Goal: Task Accomplishment & Management: Use online tool/utility

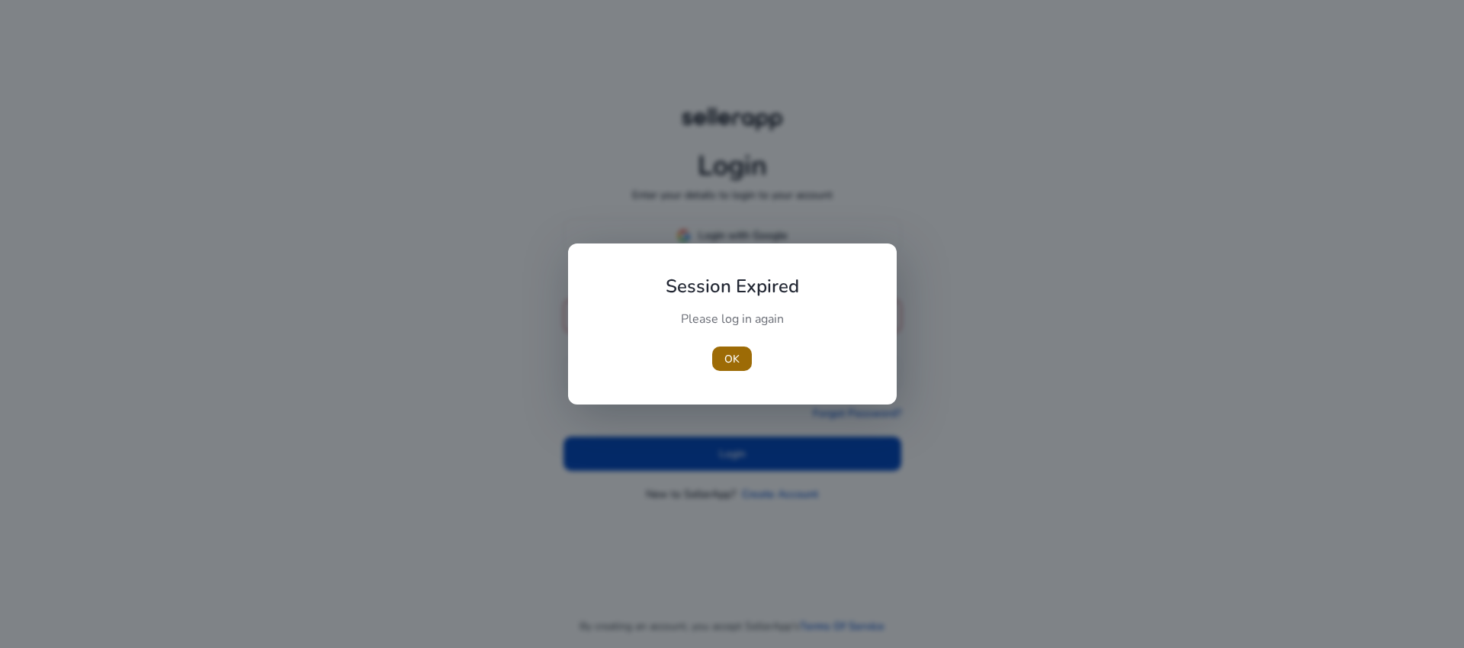
type input "**********"
click at [742, 362] on span "button" at bounding box center [732, 358] width 40 height 37
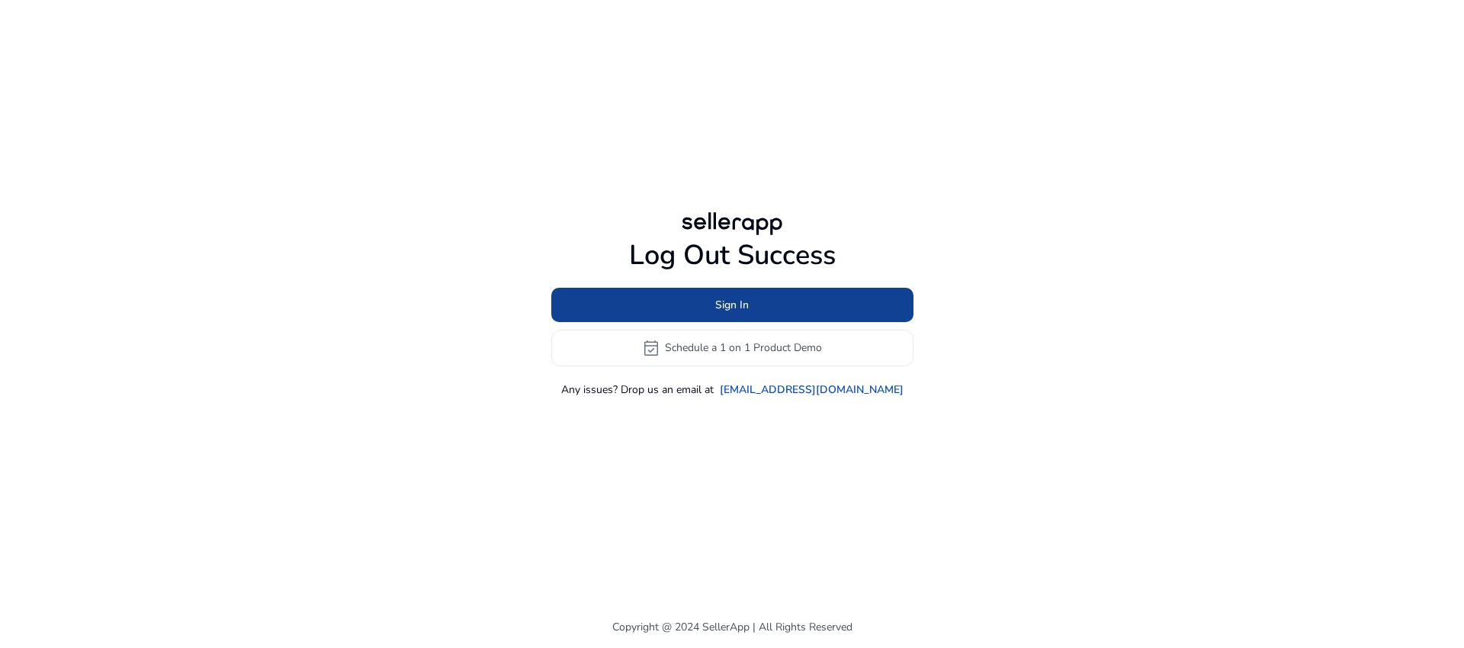
click at [750, 305] on span at bounding box center [732, 304] width 362 height 37
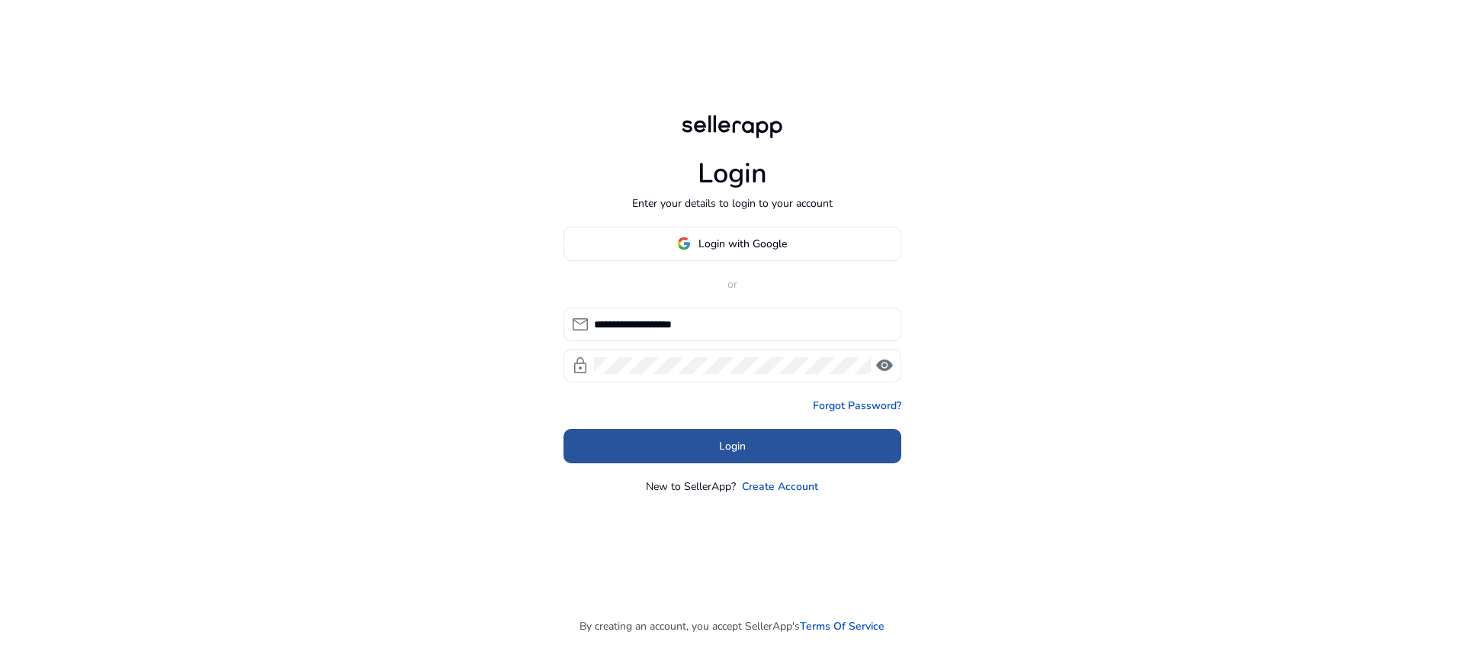
click at [692, 438] on span at bounding box center [733, 445] width 338 height 37
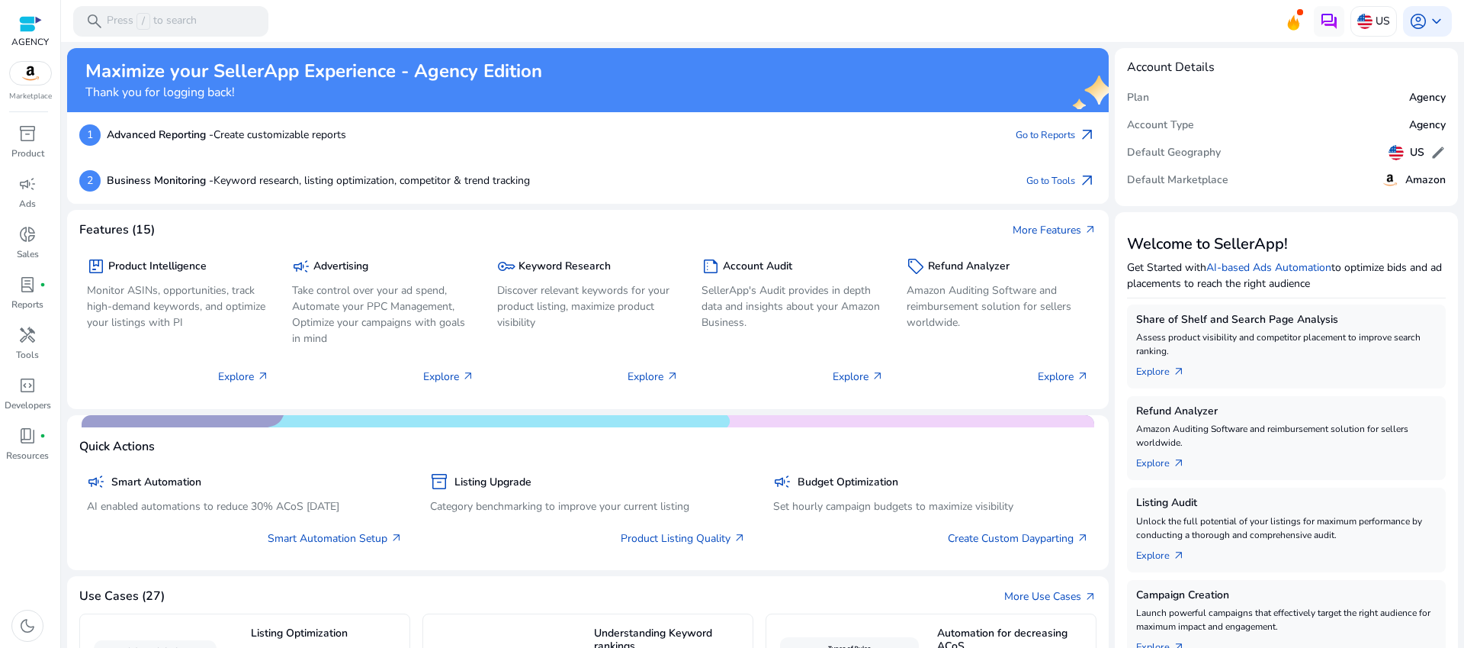
click at [755, 153] on div "1 Advanced Reporting - Create customizable reports Go to Reports arrow_outward" at bounding box center [588, 135] width 1042 height 46
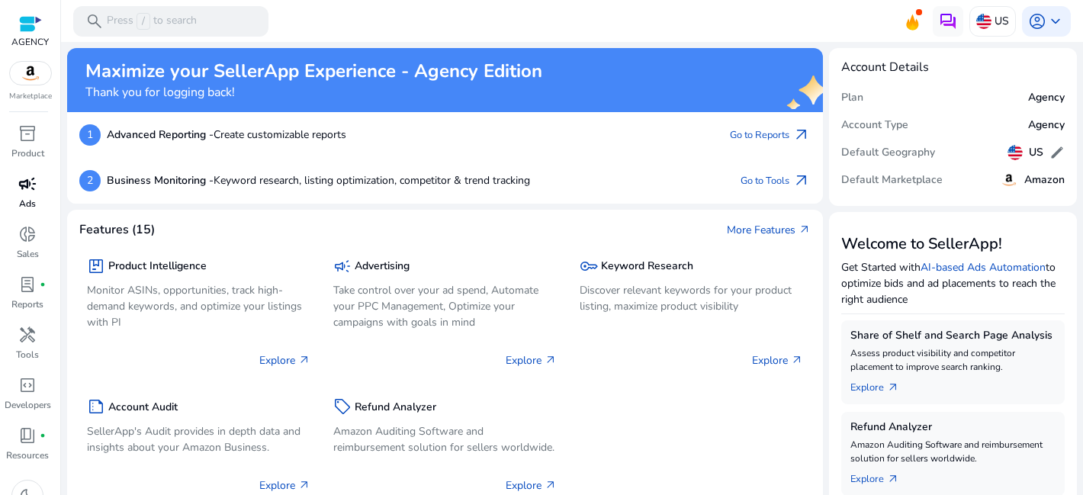
click at [32, 189] on span "campaign" at bounding box center [27, 184] width 18 height 18
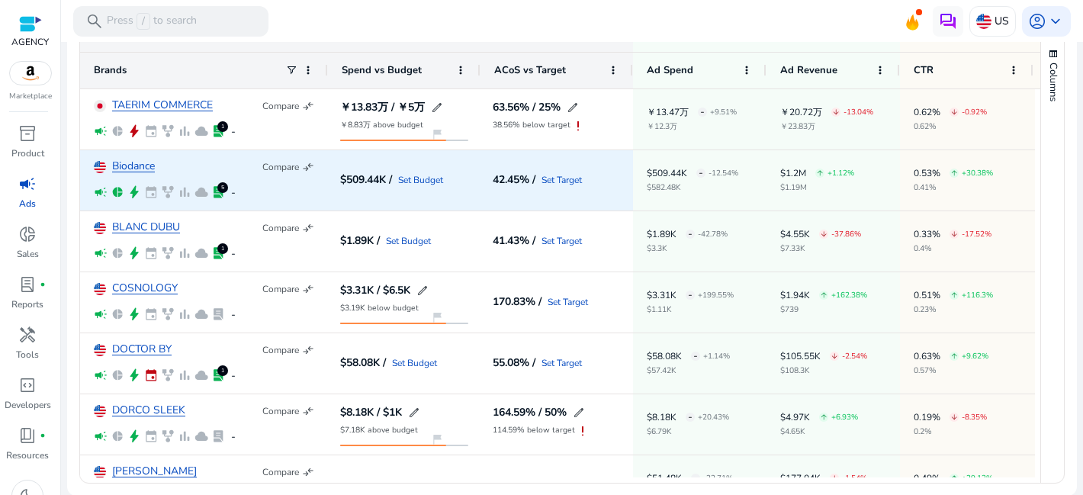
scroll to position [27, 0]
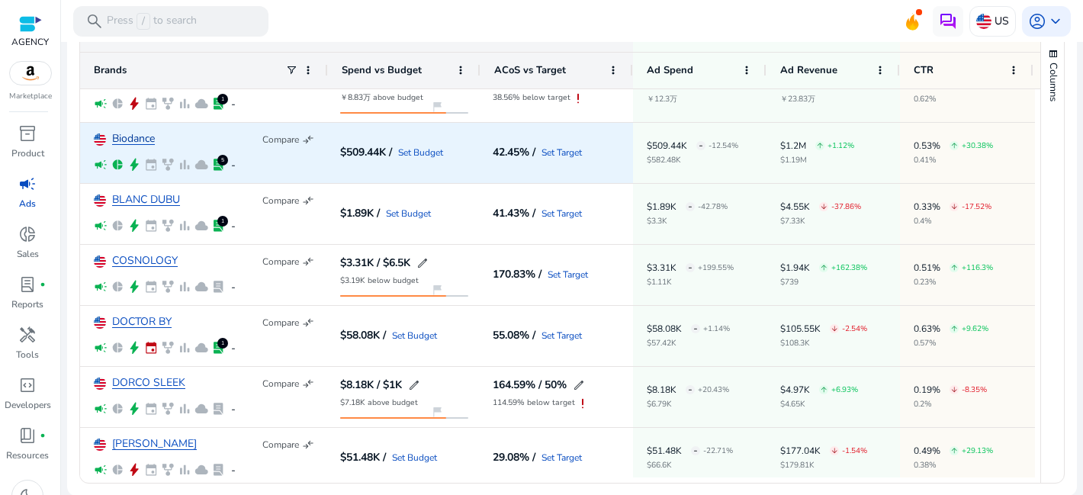
click at [145, 141] on link "Biodance" at bounding box center [133, 138] width 43 height 11
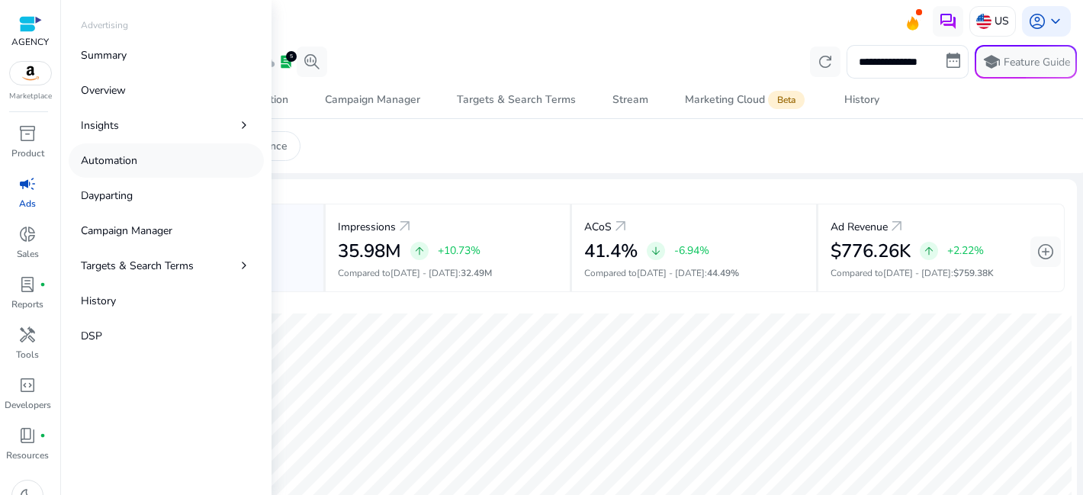
click at [119, 168] on p "Automation" at bounding box center [109, 161] width 56 height 16
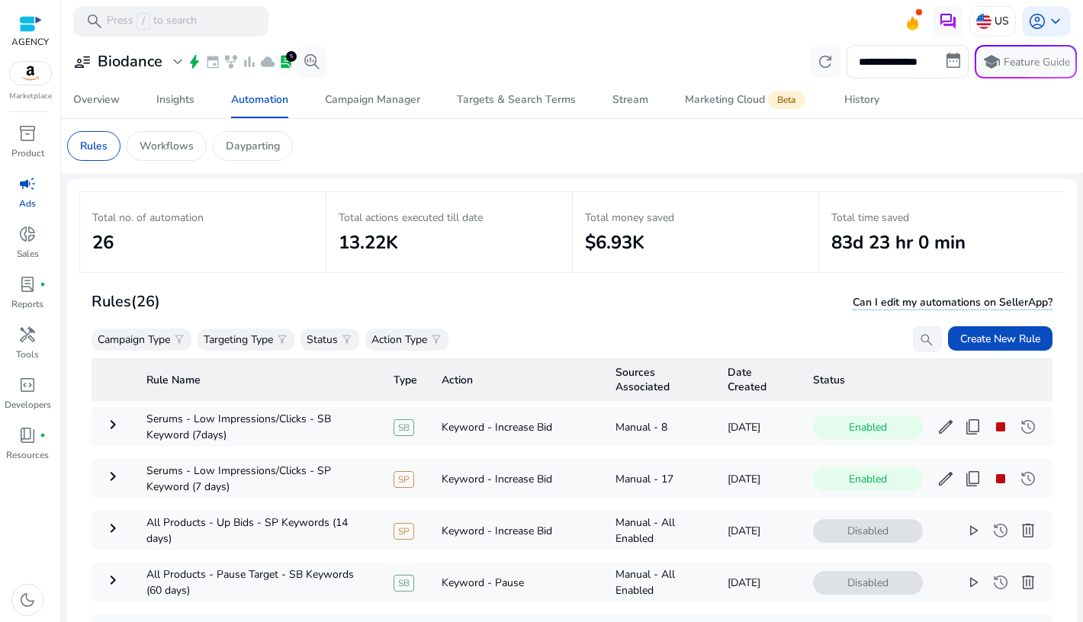
scroll to position [111, 0]
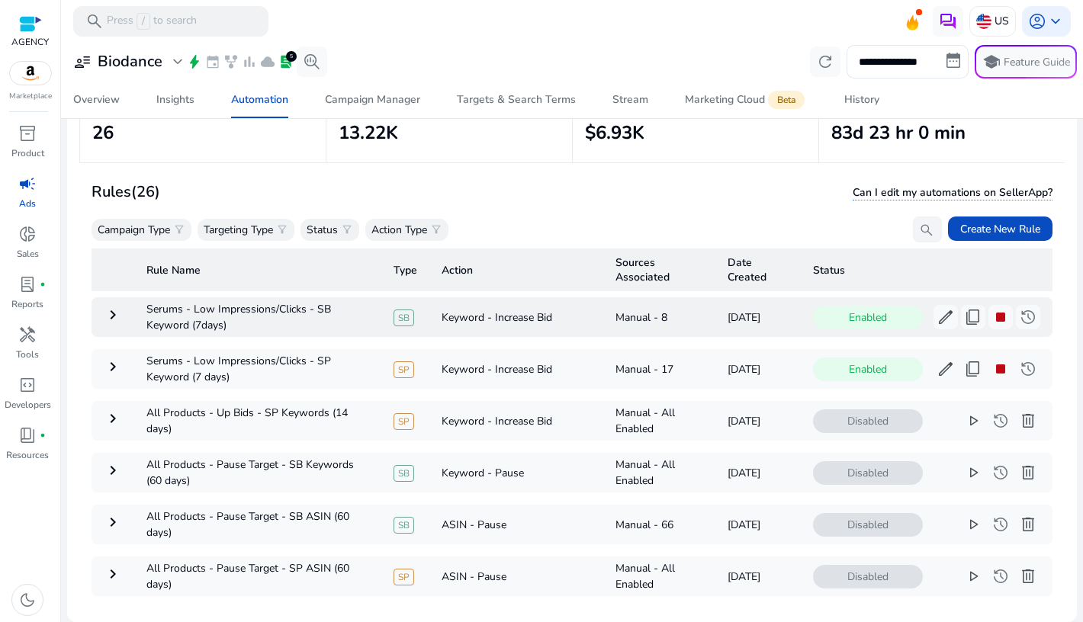
click at [116, 310] on mat-icon "keyboard_arrow_right" at bounding box center [113, 315] width 18 height 18
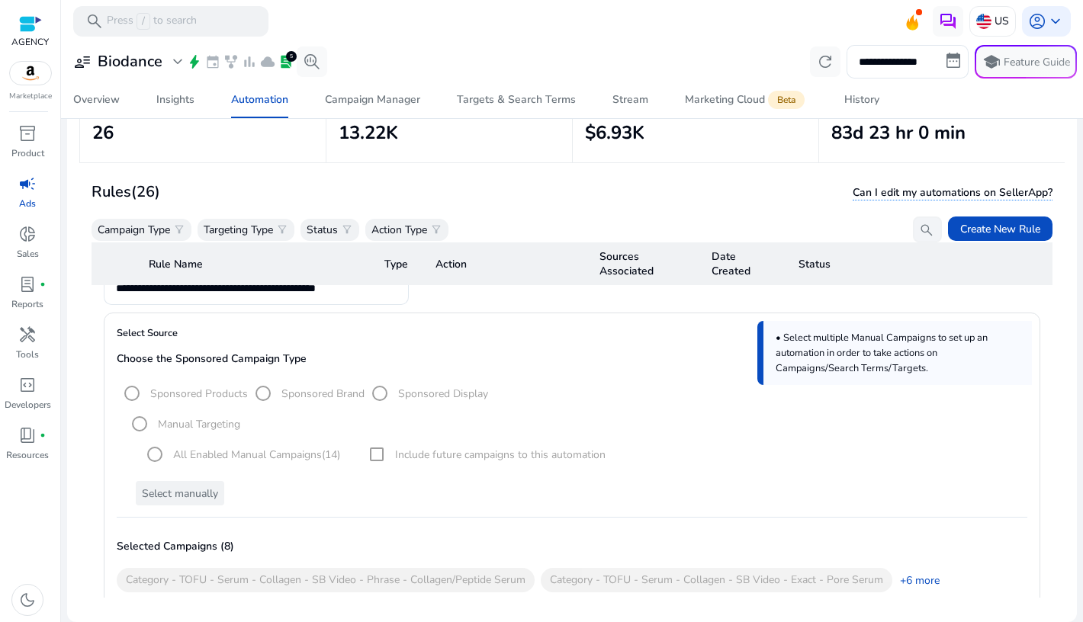
scroll to position [111, 0]
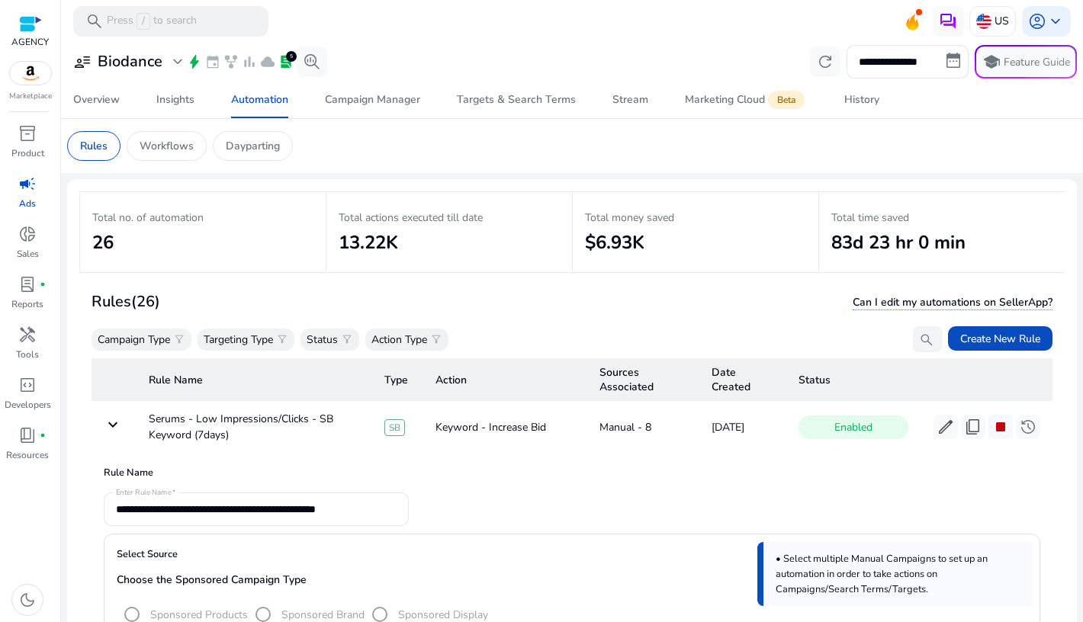
scroll to position [111, 0]
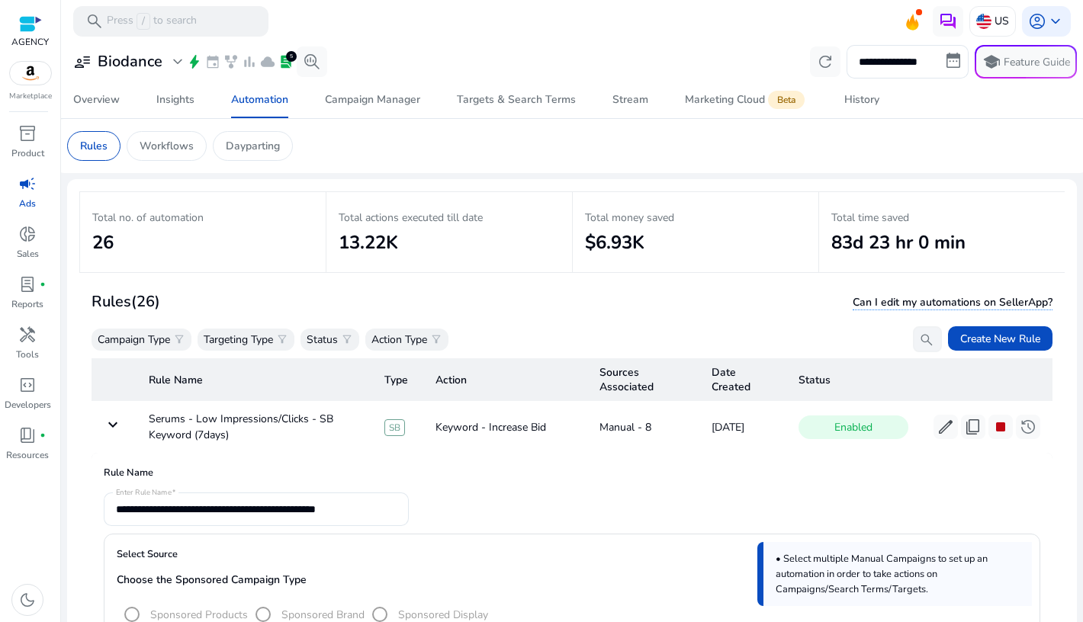
scroll to position [111, 0]
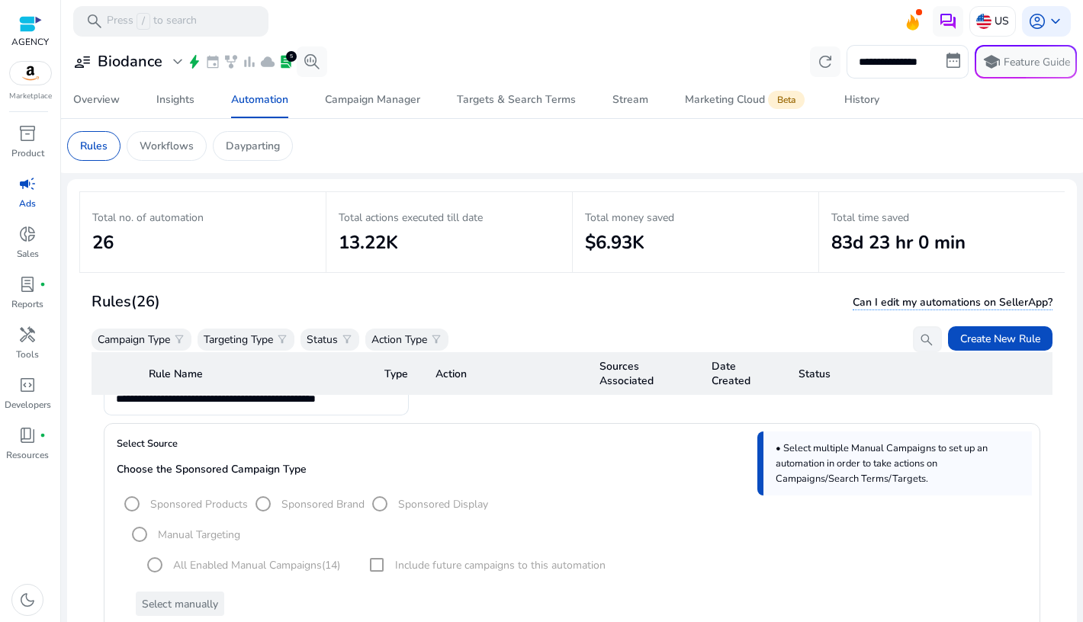
click at [29, 188] on span "campaign" at bounding box center [27, 184] width 18 height 18
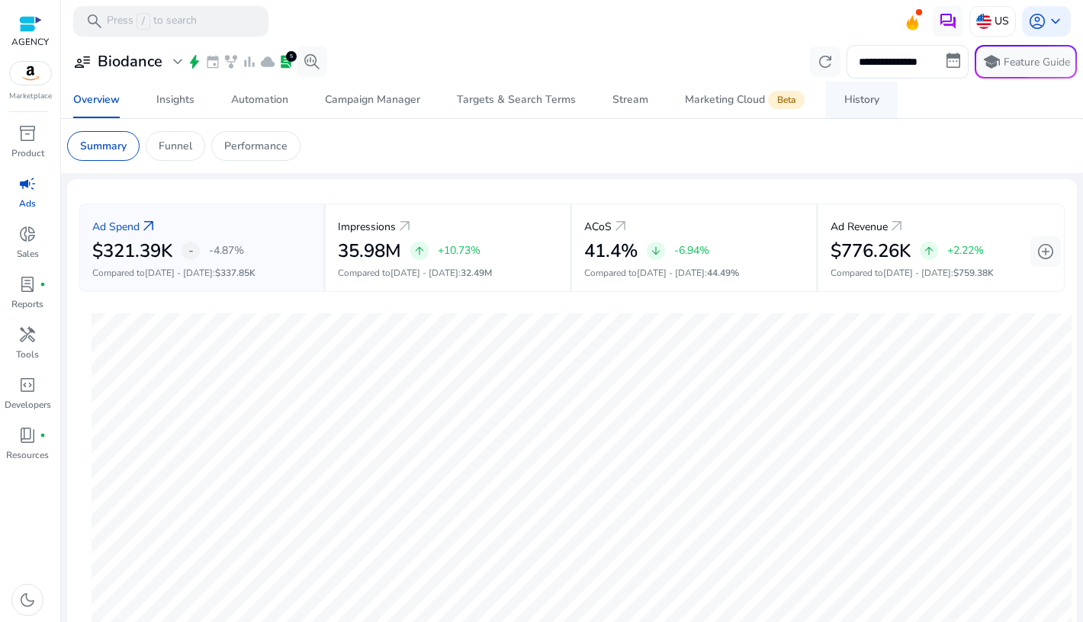
click at [838, 102] on link "History" at bounding box center [862, 100] width 72 height 37
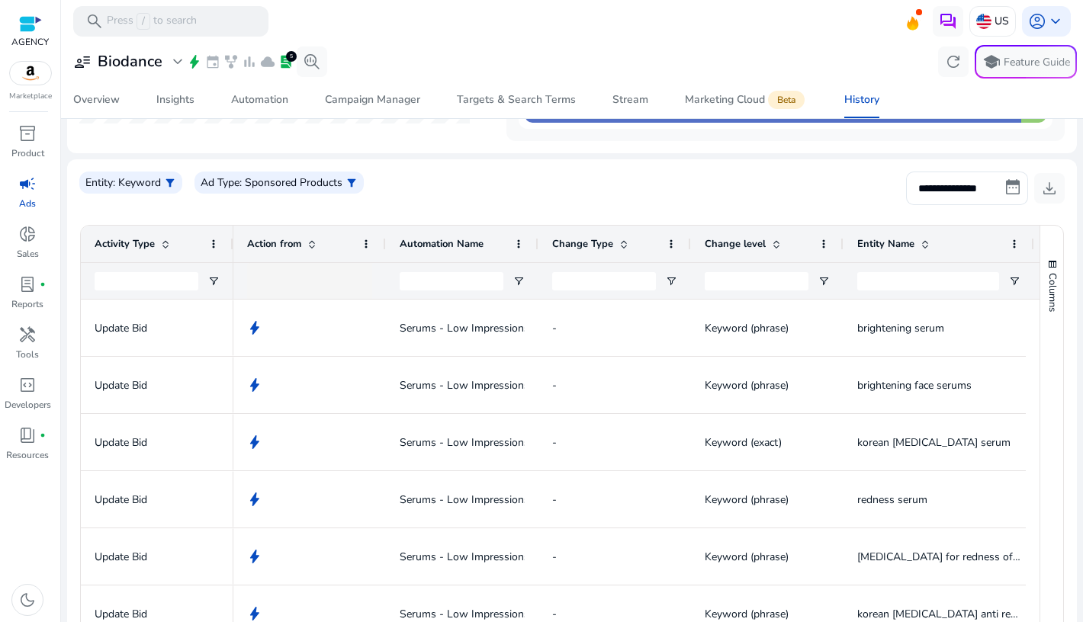
click at [644, 191] on div "**********" at bounding box center [571, 195] width 985 height 46
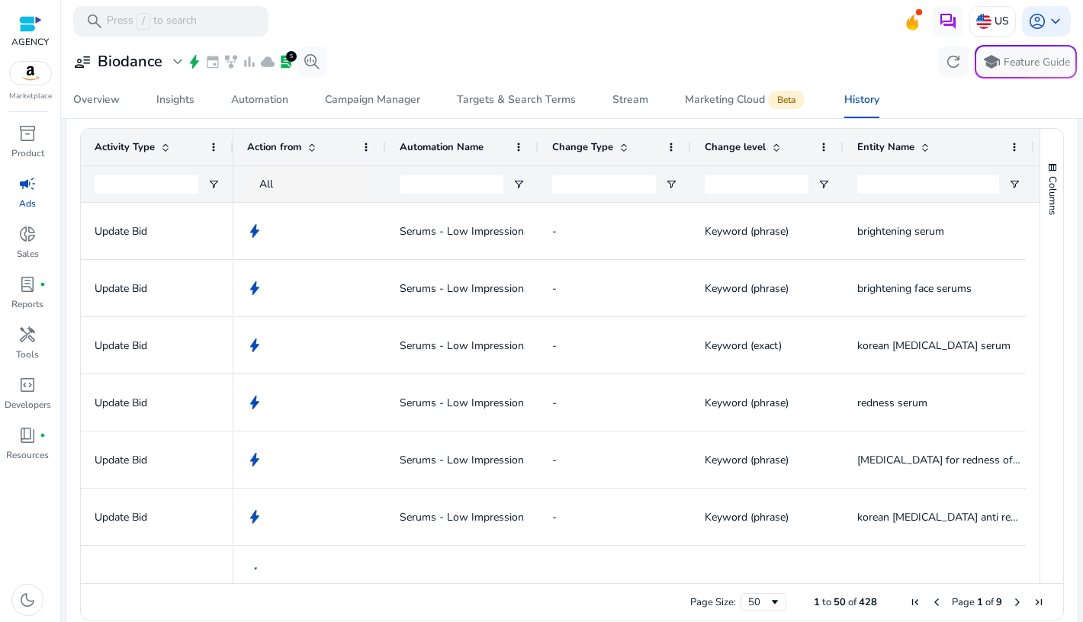
scroll to position [327, 0]
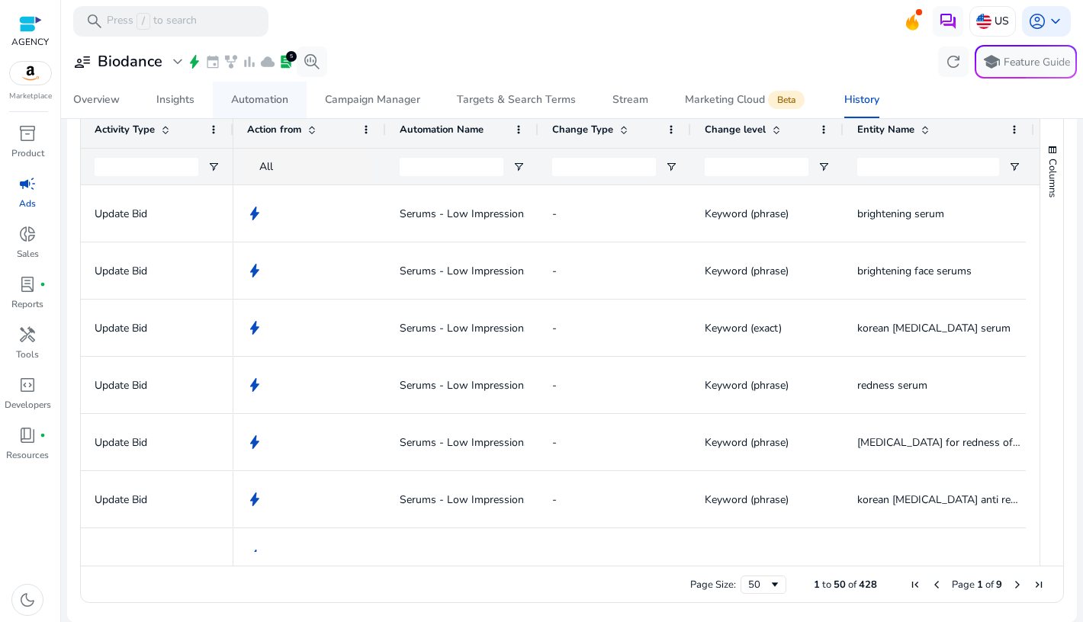
click at [259, 85] on span "Automation" at bounding box center [259, 100] width 57 height 37
